Goal: Transaction & Acquisition: Purchase product/service

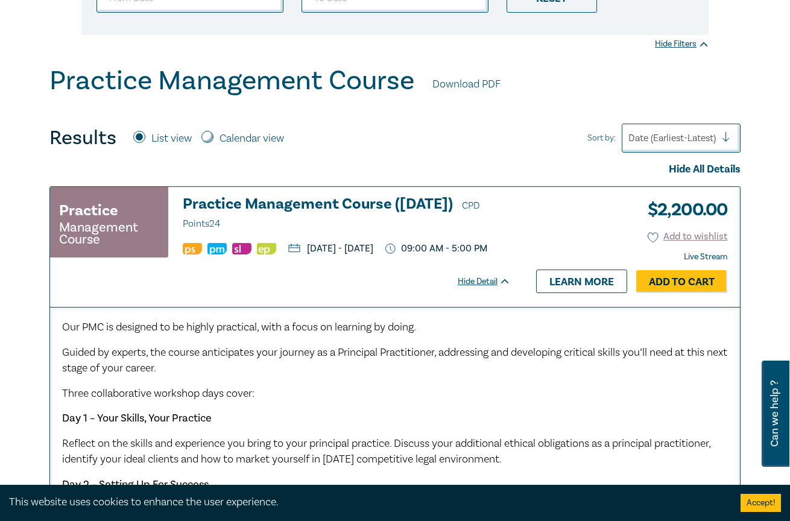
scroll to position [283, 0]
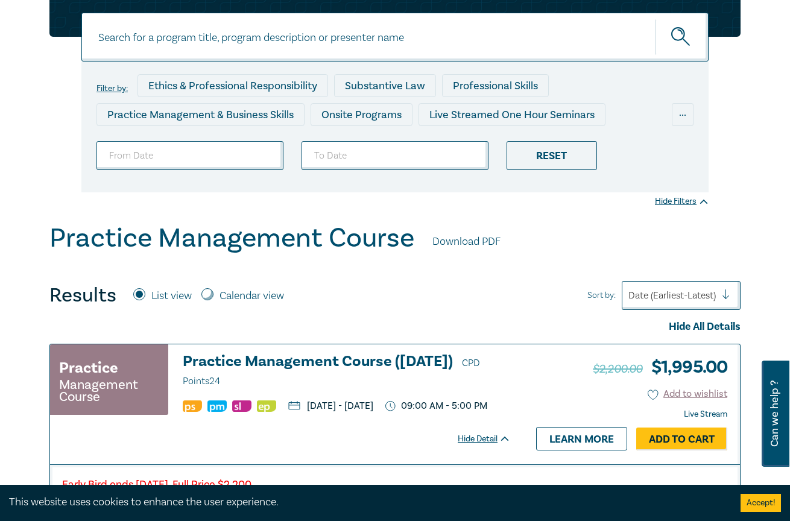
scroll to position [129, 0]
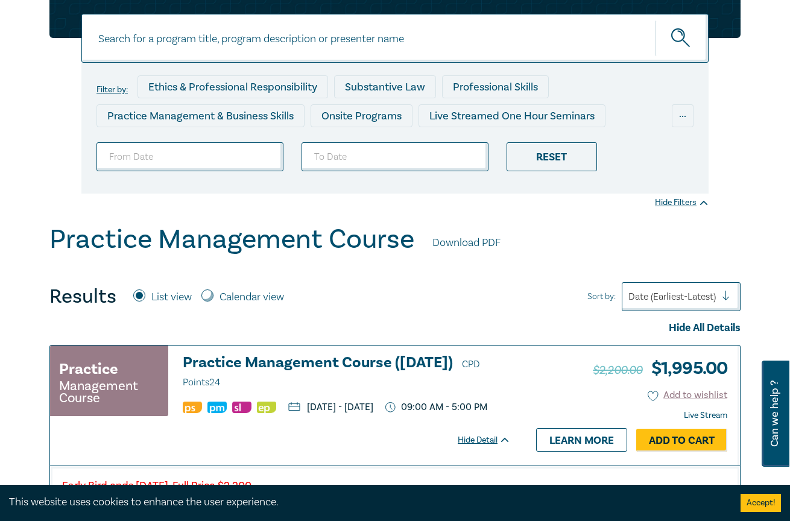
click at [485, 241] on link "Download PDF" at bounding box center [466, 243] width 68 height 16
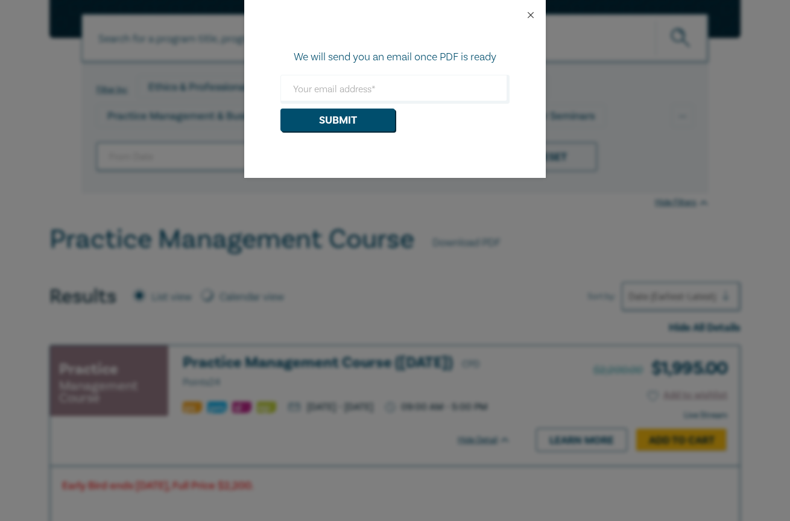
click at [531, 14] on button "Close" at bounding box center [530, 15] width 11 height 11
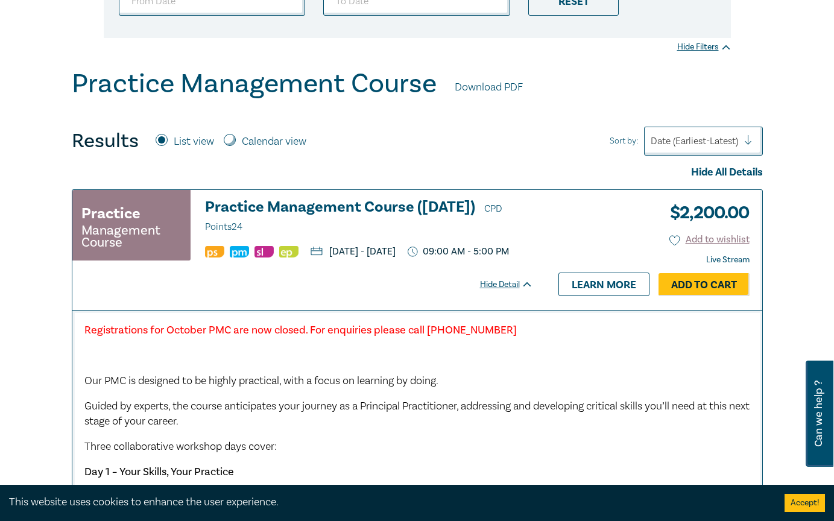
scroll to position [283, 0]
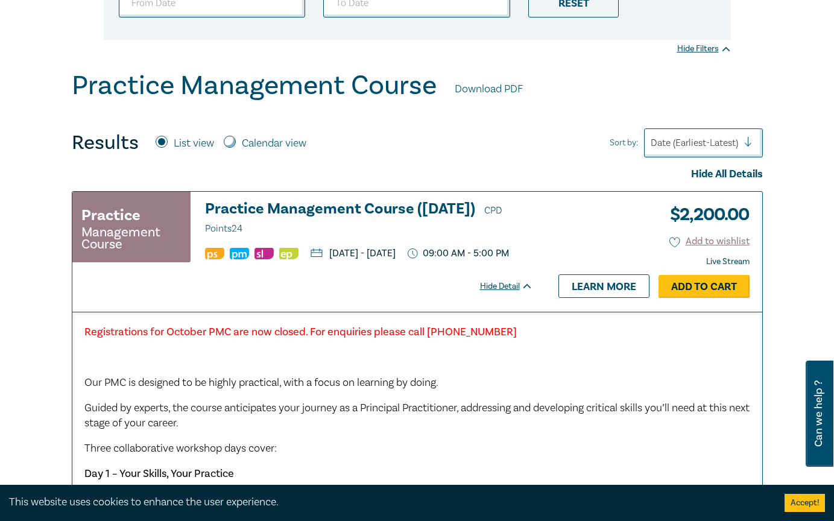
click at [685, 298] on link "Add to Cart" at bounding box center [703, 286] width 91 height 23
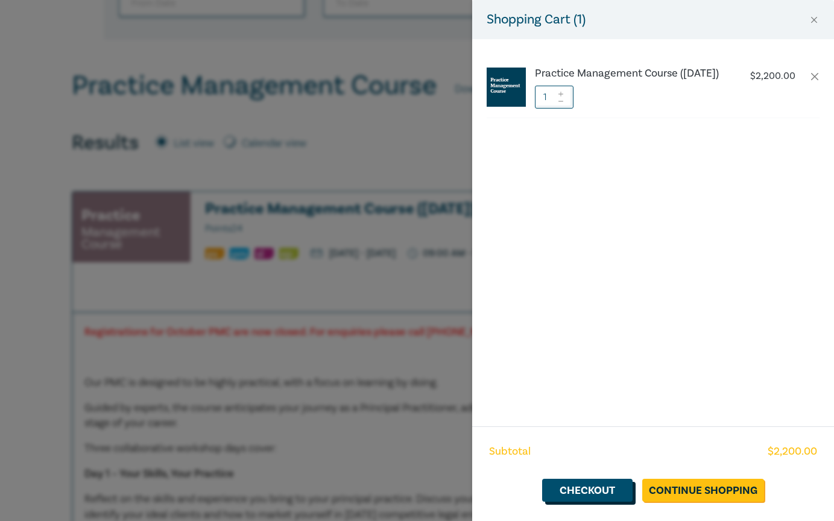
click at [586, 493] on link "Checkout" at bounding box center [587, 490] width 90 height 23
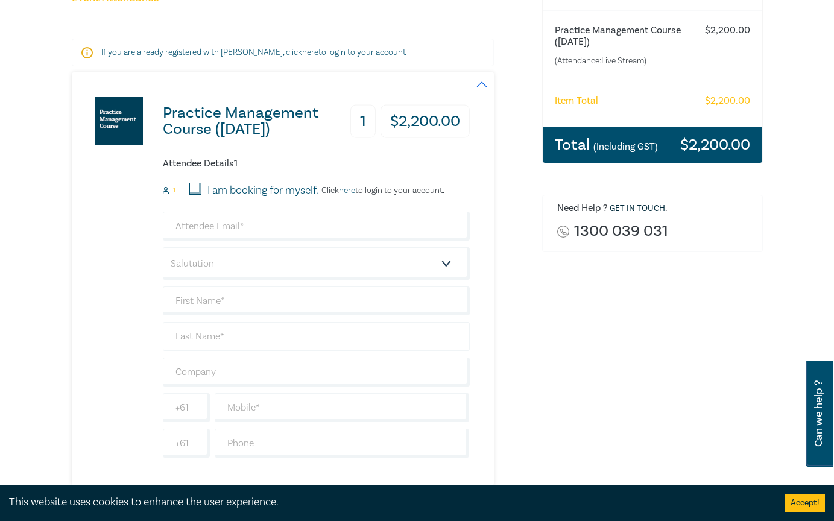
scroll to position [192, 0]
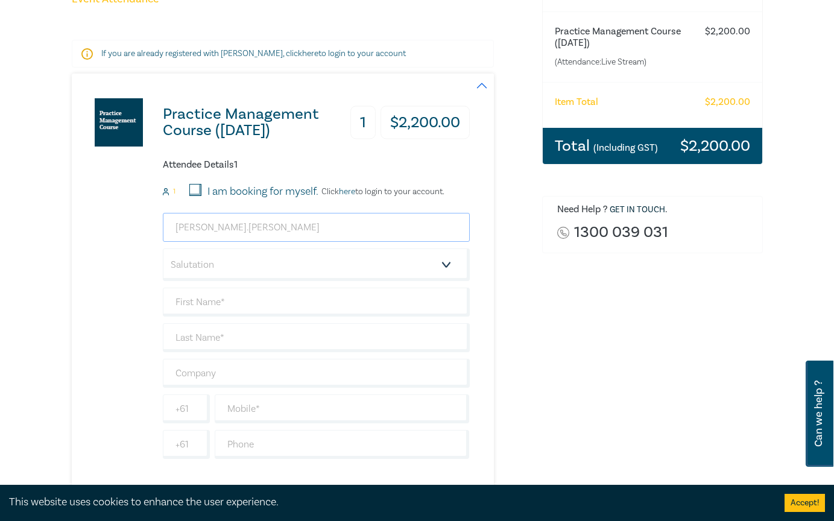
type input "[PERSON_NAME].[PERSON_NAME]"
click at [202, 189] on div "I am booking for myself." at bounding box center [253, 192] width 129 height 16
click at [197, 189] on input "I am booking for myself." at bounding box center [195, 190] width 12 height 12
checkbox input "true"
click at [244, 229] on input "[PERSON_NAME].[PERSON_NAME]" at bounding box center [316, 227] width 307 height 29
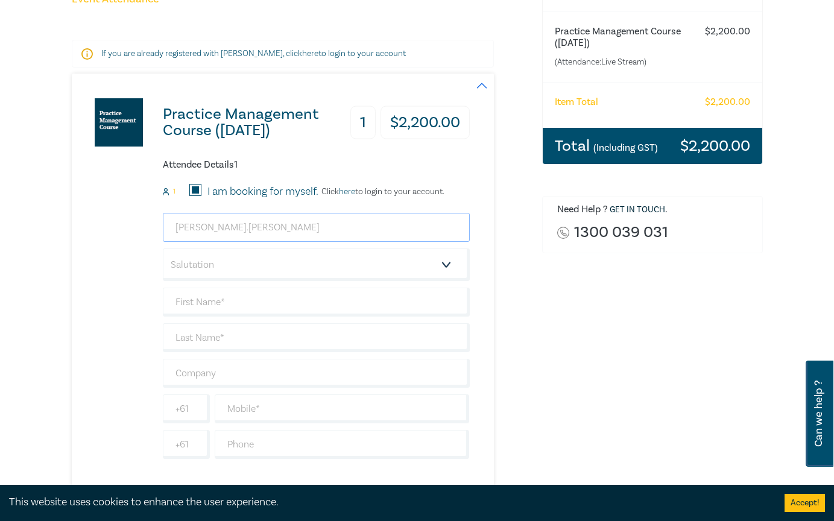
click at [254, 230] on input "[PERSON_NAME].[PERSON_NAME]" at bounding box center [316, 227] width 307 height 29
type input "[PERSON_NAME][EMAIL_ADDRESS][PERSON_NAME][DOMAIN_NAME]"
type input "Myles"
type input "Farley"
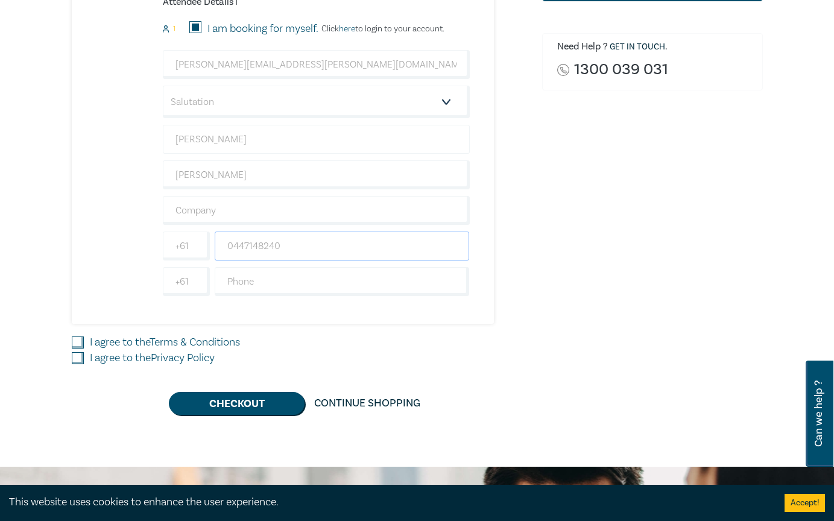
scroll to position [396, 0]
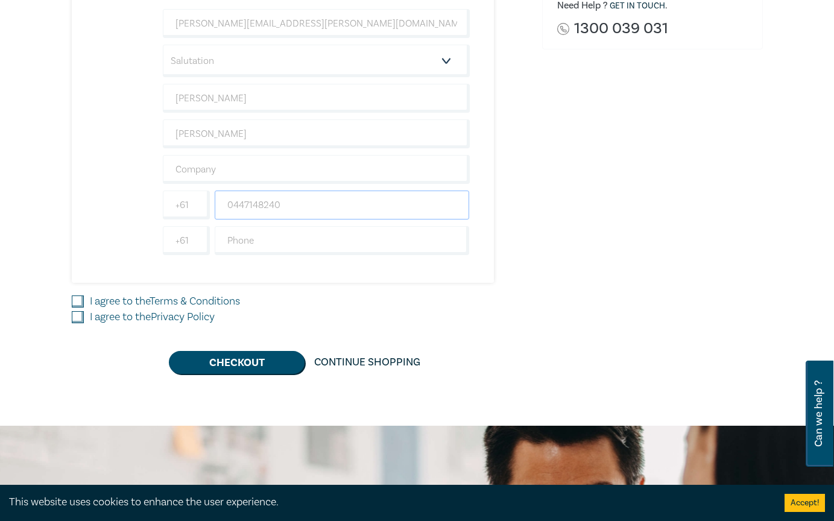
type input "0447148240"
click at [75, 298] on input "I agree to the Terms & Conditions" at bounding box center [78, 301] width 12 height 12
checkbox input "true"
click at [80, 322] on div "I agree to the Privacy Policy" at bounding box center [300, 317] width 456 height 16
click at [75, 311] on input "I agree to the Privacy Policy" at bounding box center [78, 317] width 12 height 12
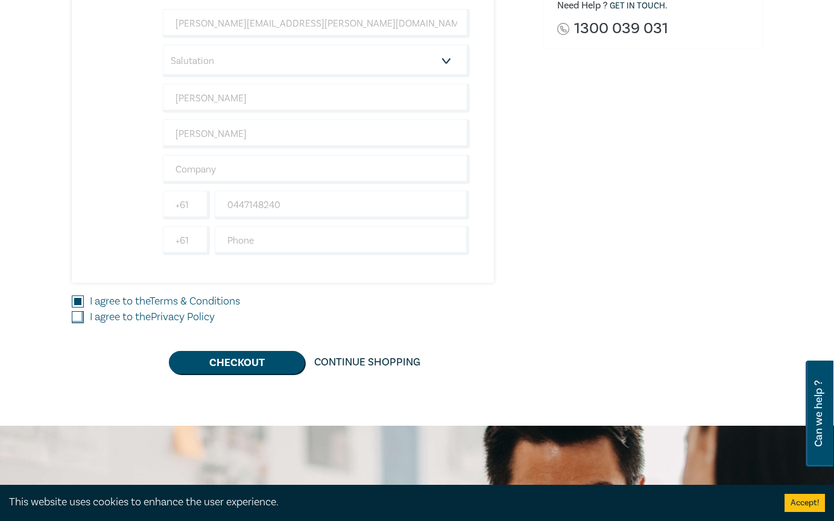
checkbox input "true"
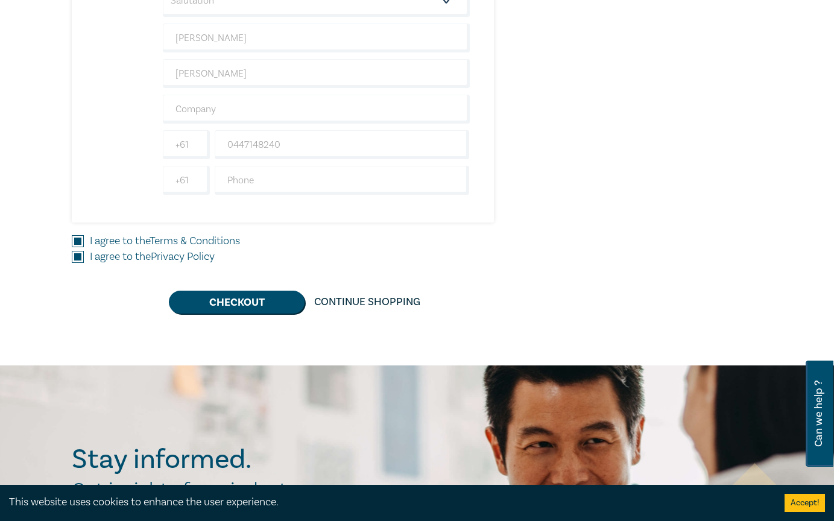
scroll to position [476, 0]
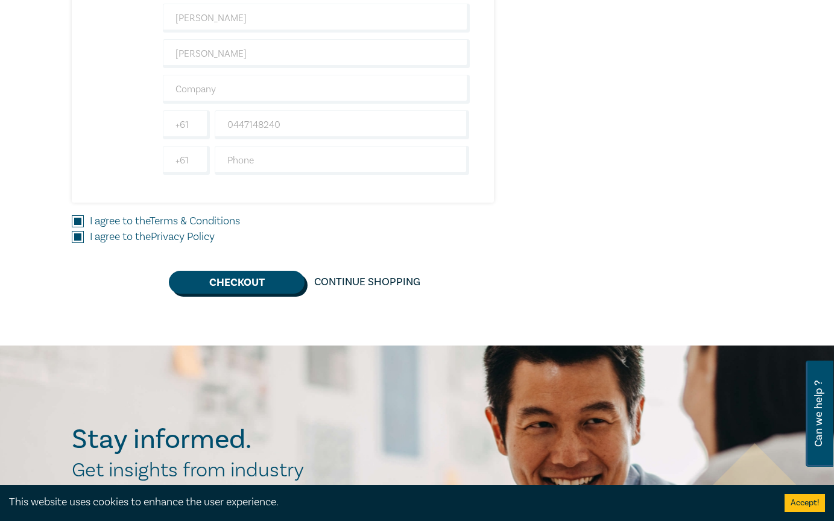
click at [275, 280] on button "Checkout" at bounding box center [237, 282] width 136 height 23
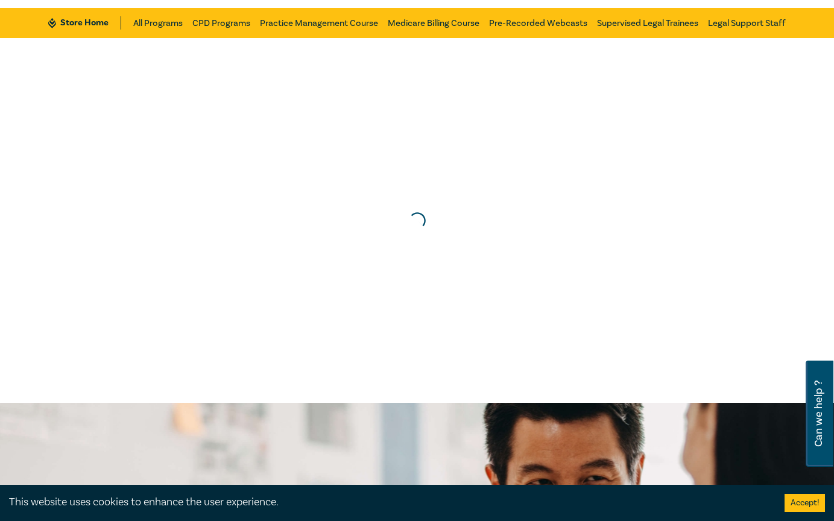
scroll to position [0, 0]
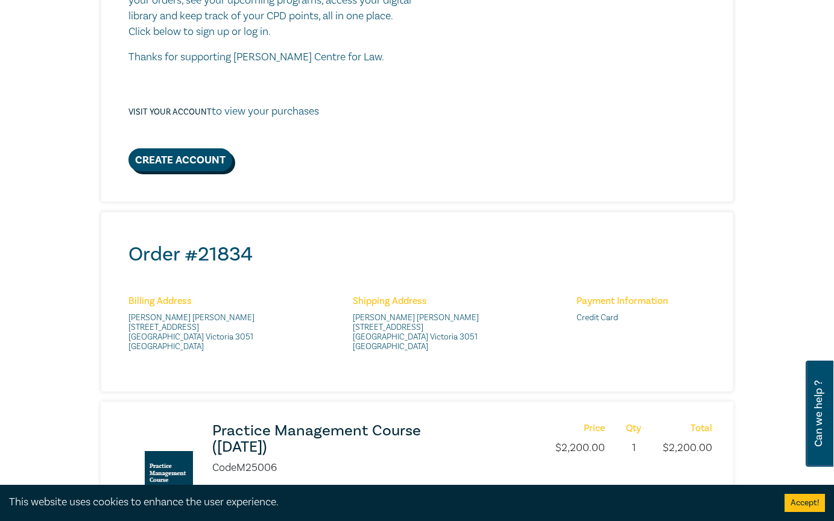
scroll to position [288, 0]
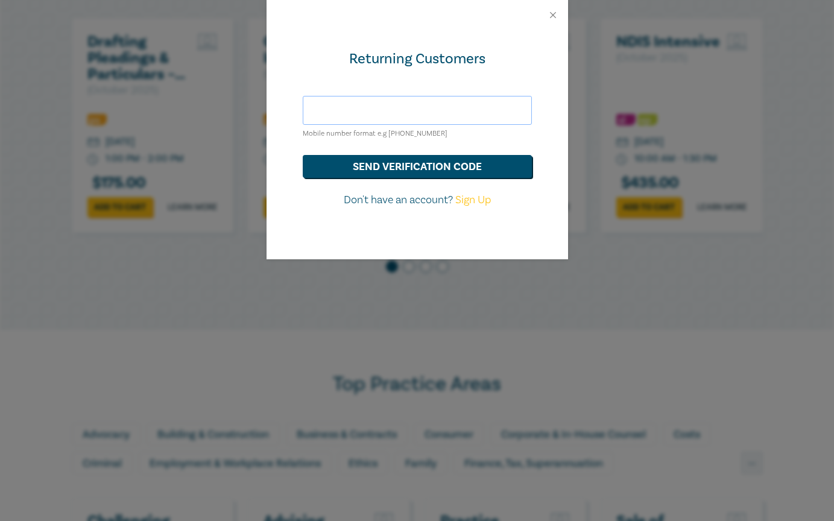
click at [334, 109] on input "text" at bounding box center [417, 110] width 229 height 29
click at [468, 200] on link "Sign Up" at bounding box center [473, 200] width 36 height 14
select select "AU"
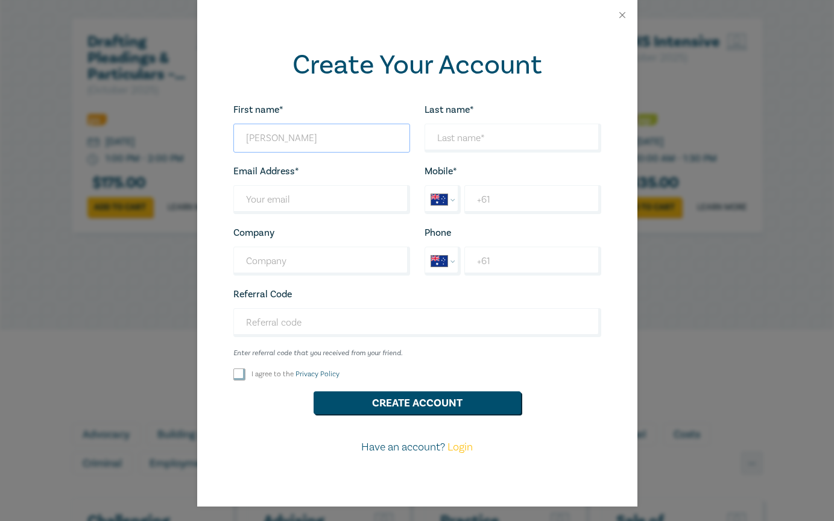
type input "Myles"
type input "Farley"
type input "[PERSON_NAME][EMAIL_ADDRESS][PERSON_NAME][DOMAIN_NAME]"
select select "ZZ"
type input "+"
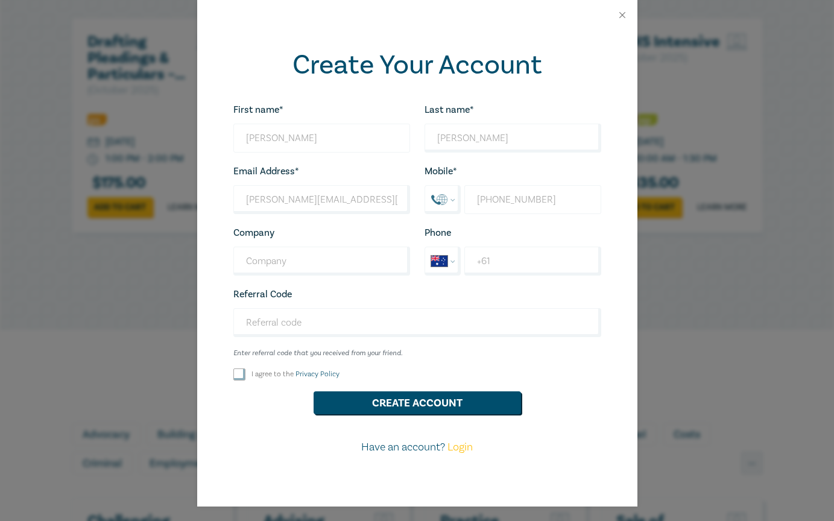
type input "+61 447 148 24"
select select "AU"
type input "+61 447 148 240"
click at [237, 380] on input "I agree to the Privacy Policy" at bounding box center [239, 374] width 12 height 12
checkbox input "true"
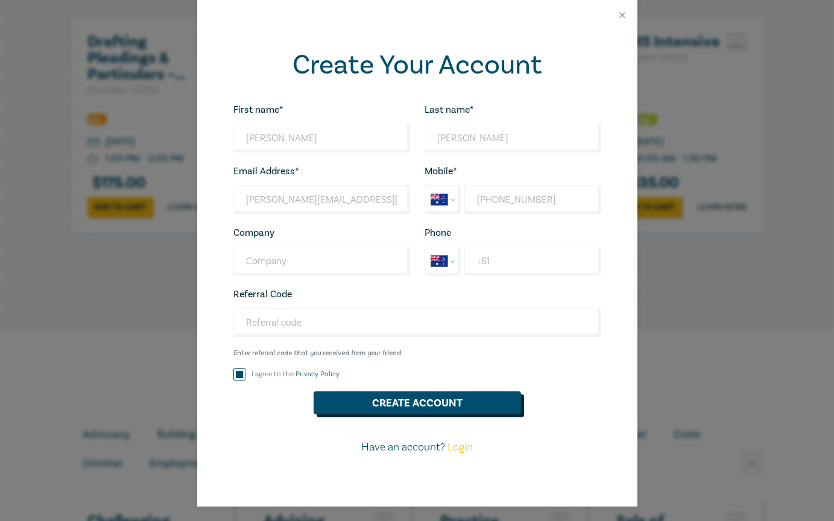
click at [435, 411] on button "Create Account" at bounding box center [417, 402] width 207 height 23
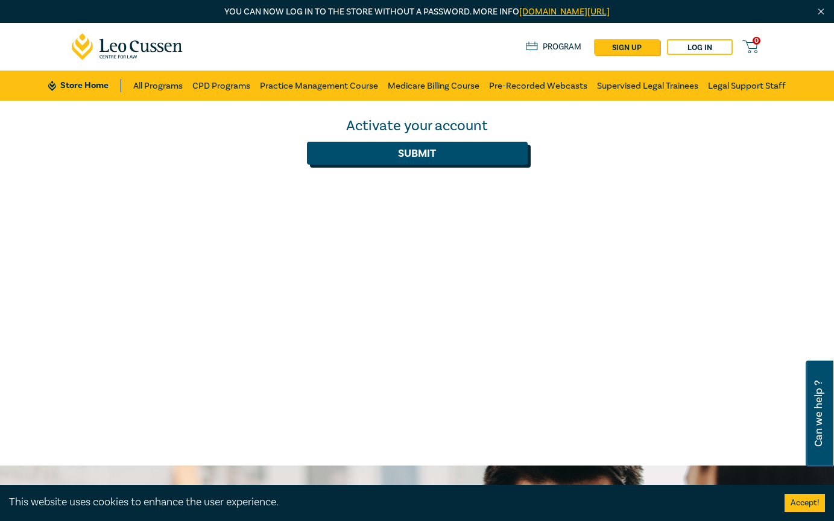
click at [417, 147] on button "Submit" at bounding box center [417, 153] width 221 height 23
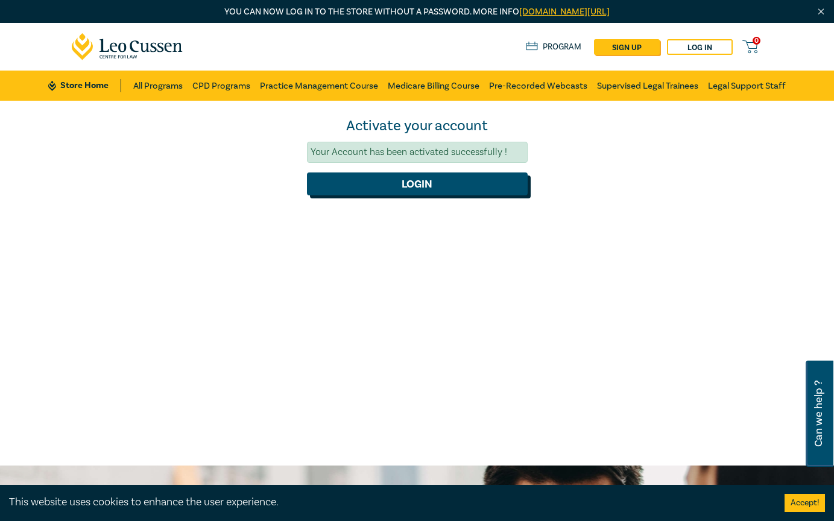
click at [370, 186] on button "Login" at bounding box center [417, 183] width 221 height 23
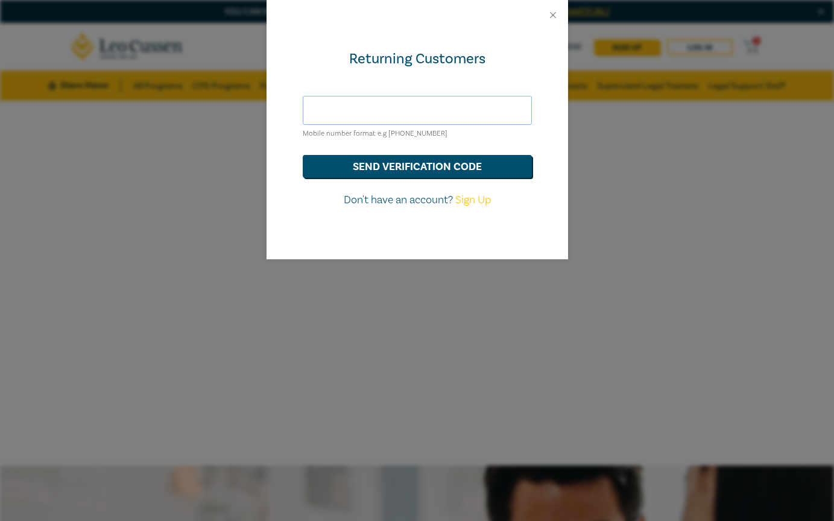
click at [336, 101] on input "text" at bounding box center [417, 110] width 229 height 29
click at [417, 165] on button "send verification code" at bounding box center [417, 166] width 229 height 23
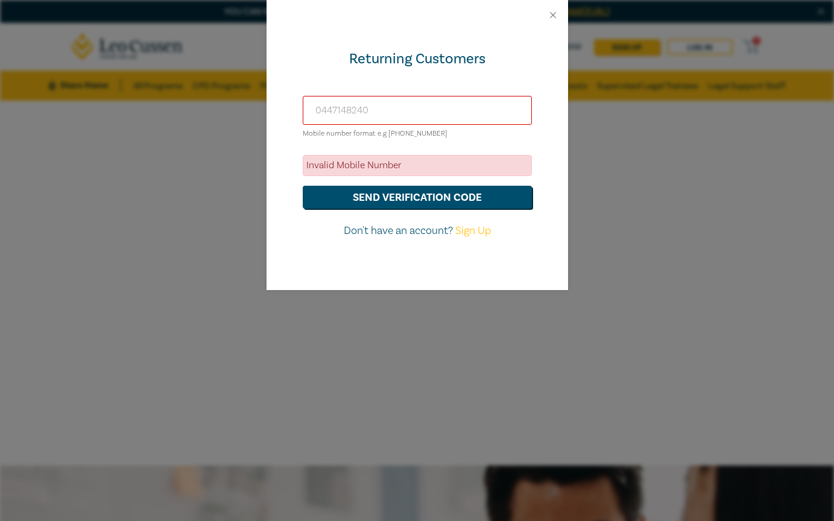
click at [311, 112] on input "0447148240" at bounding box center [417, 110] width 229 height 29
type input "[PHONE_NUMBER]"
click at [417, 196] on button "send verification code" at bounding box center [417, 197] width 229 height 23
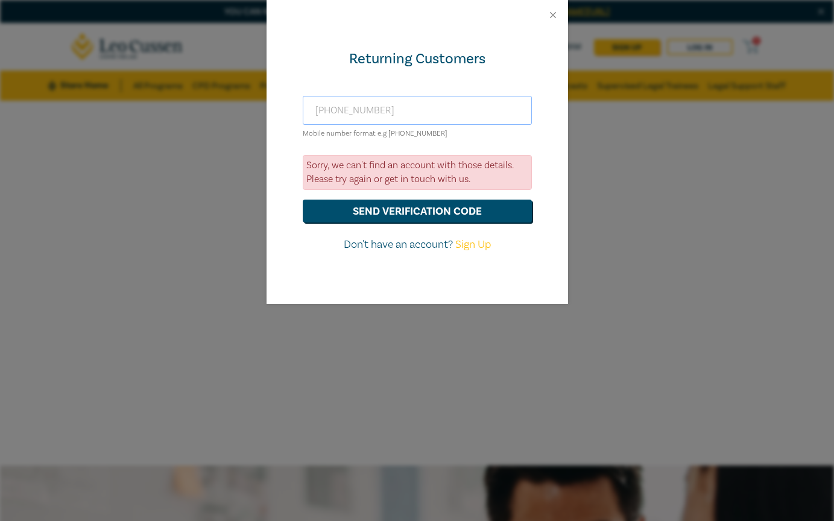
drag, startPoint x: 385, startPoint y: 106, endPoint x: 264, endPoint y: 106, distance: 121.2
click at [264, 106] on div "Returning Customers [PHONE_NUMBER] Mobile number format e.g [PHONE_NUMBER] Sorr…" at bounding box center [417, 260] width 834 height 521
type input "[PERSON_NAME][EMAIL_ADDRESS][PERSON_NAME][DOMAIN_NAME]"
click at [417, 210] on button "send verification code" at bounding box center [417, 211] width 229 height 23
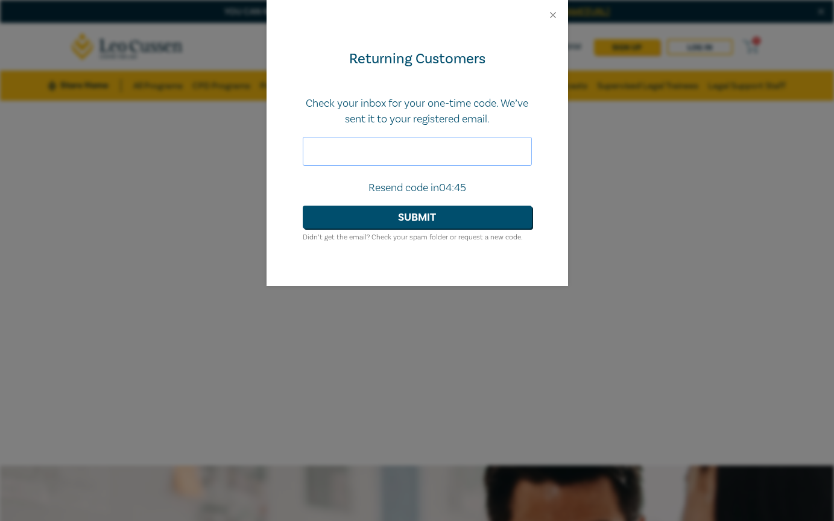
click at [333, 157] on input "text" at bounding box center [417, 151] width 229 height 29
type input "279933"
click at [417, 215] on button "Submit" at bounding box center [417, 217] width 229 height 23
